Goal: Task Accomplishment & Management: Use online tool/utility

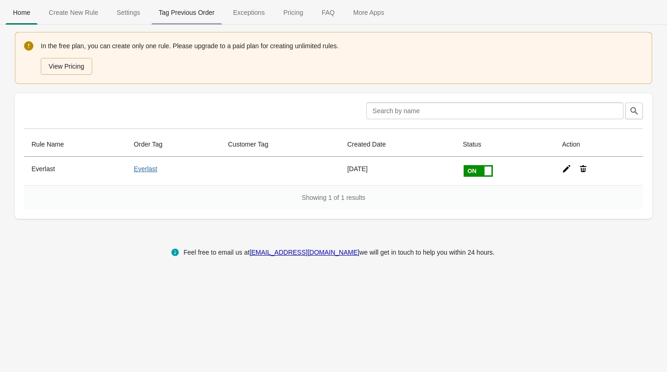
click at [168, 7] on span "Tag Previous Order" at bounding box center [187, 12] width 71 height 17
click at [76, 16] on span "Create New Rule" at bounding box center [73, 12] width 64 height 17
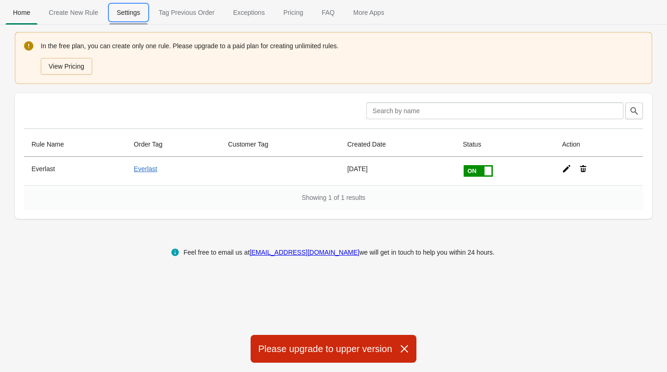
click at [127, 12] on span "Settings" at bounding box center [128, 12] width 38 height 17
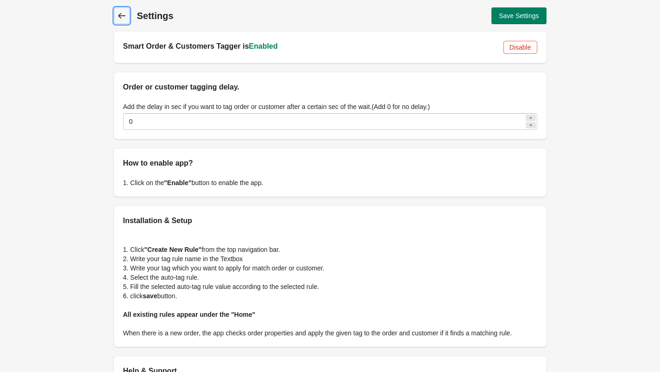
click at [121, 18] on icon at bounding box center [121, 16] width 7 height 6
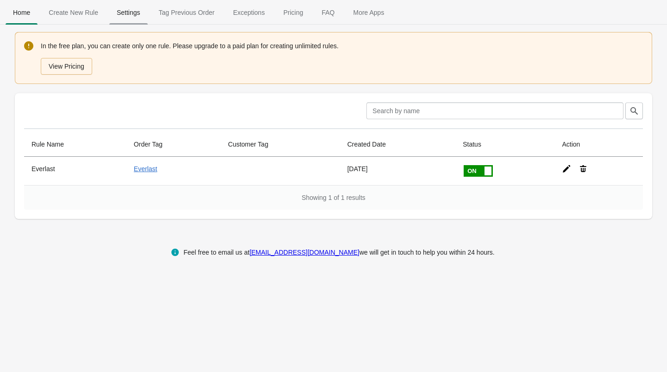
click at [114, 11] on span "Settings" at bounding box center [128, 12] width 38 height 17
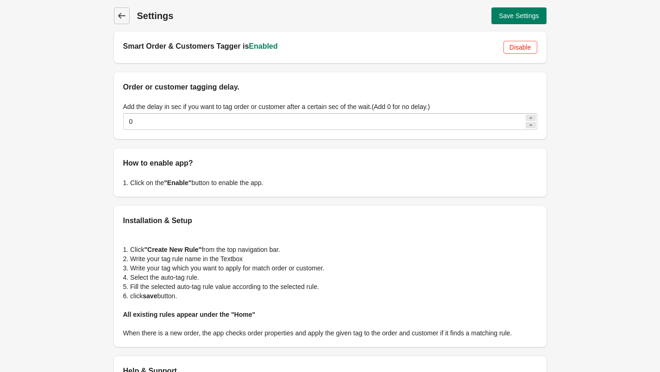
click at [123, 14] on icon at bounding box center [121, 15] width 9 height 9
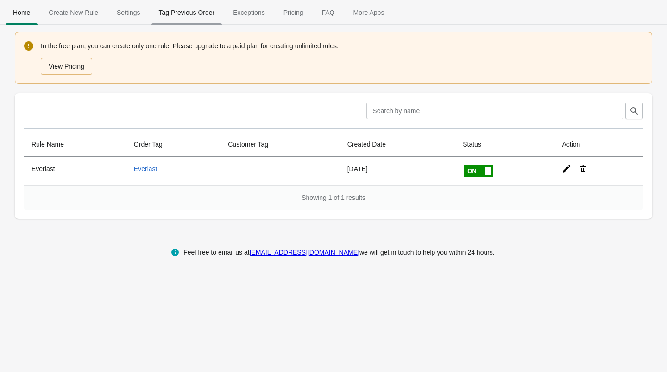
click at [218, 15] on span "Tag Previous Order" at bounding box center [187, 12] width 71 height 17
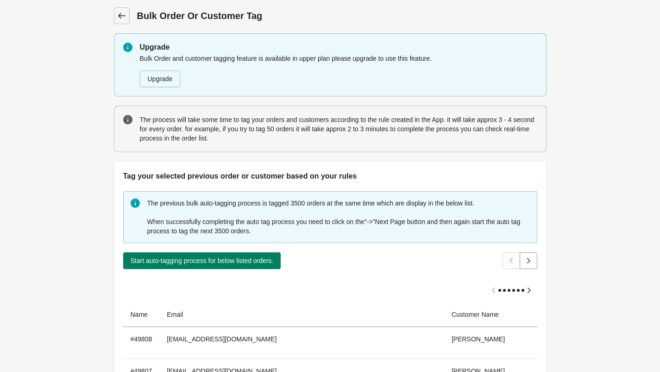
click at [123, 14] on icon at bounding box center [121, 15] width 9 height 9
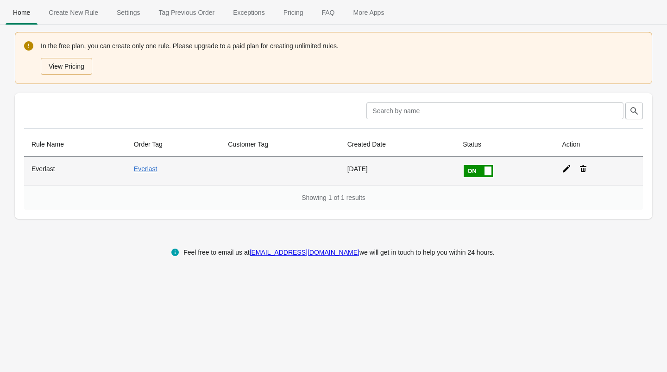
click at [563, 170] on icon at bounding box center [566, 168] width 9 height 9
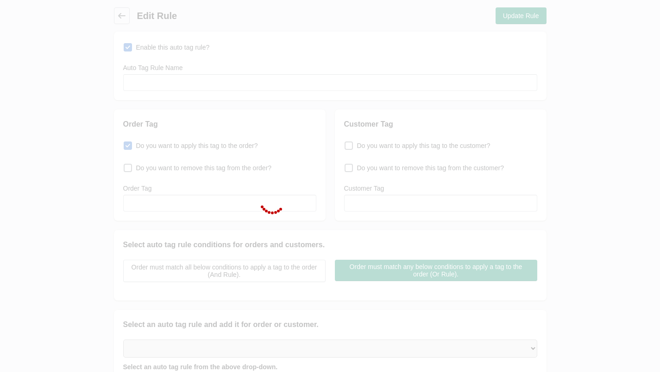
type input "Everlast"
checkbox input "true"
type input "Everlast"
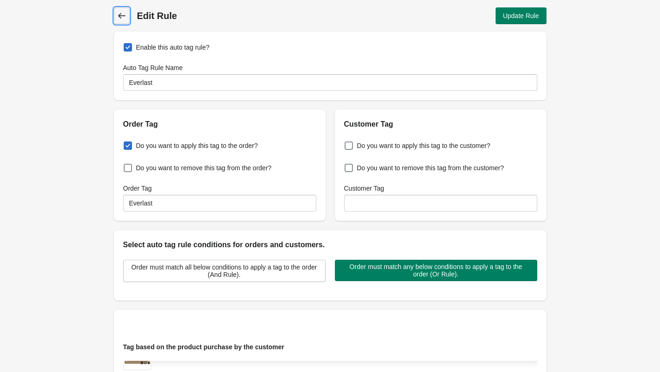
click at [129, 16] on link "Back" at bounding box center [122, 15] width 16 height 17
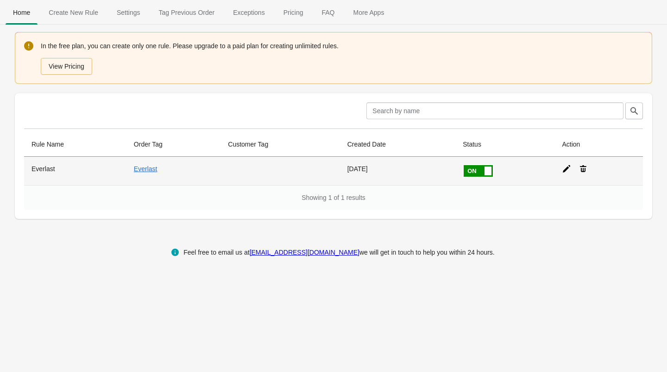
drag, startPoint x: 0, startPoint y: 0, endPoint x: 83, endPoint y: 184, distance: 202.4
click at [83, 184] on th "Everlast" at bounding box center [75, 171] width 102 height 28
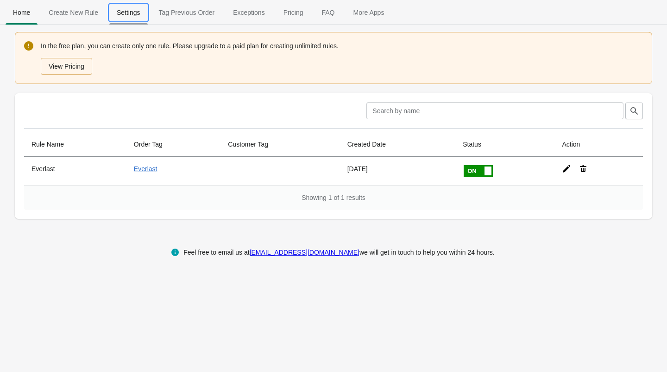
click at [138, 18] on span "Settings" at bounding box center [128, 12] width 38 height 17
